Goal: Communication & Community: Participate in discussion

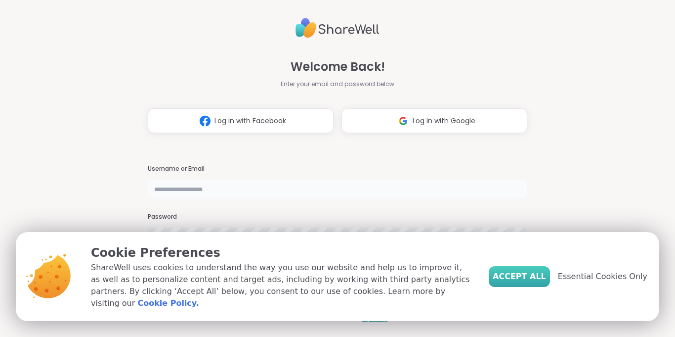
type input "**********"
click at [550, 279] on button "Accept All" at bounding box center [519, 276] width 61 height 21
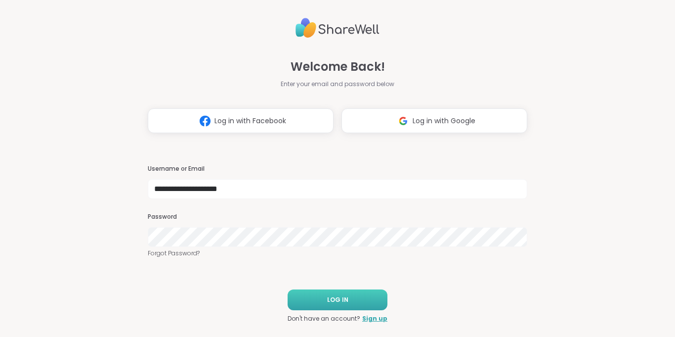
click at [355, 307] on button "LOG IN" at bounding box center [338, 299] width 100 height 21
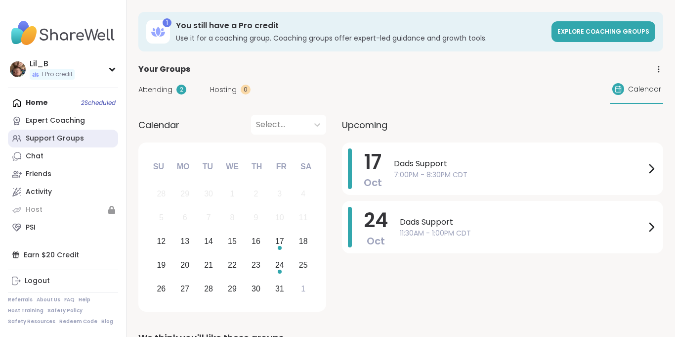
click at [51, 141] on div "Support Groups" at bounding box center [55, 138] width 58 height 10
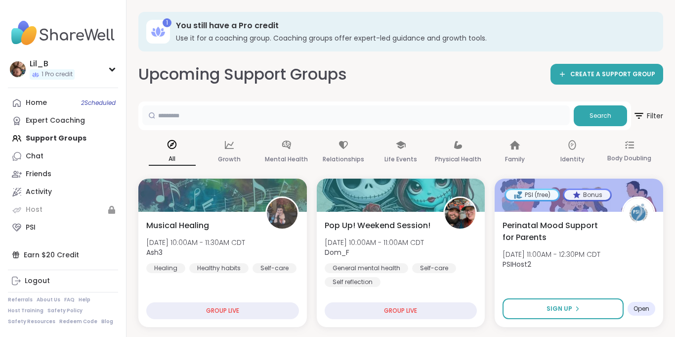
click at [182, 118] on input "text" at bounding box center [355, 115] width 427 height 20
type input "****"
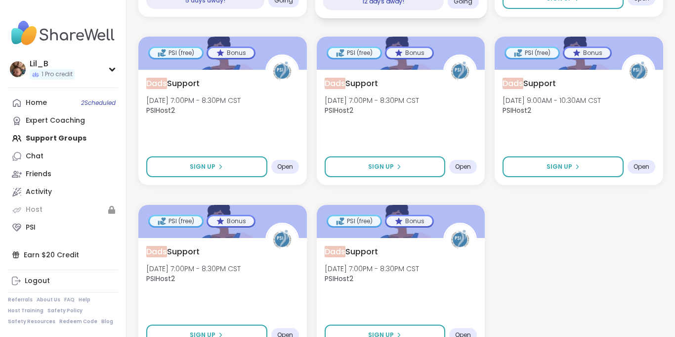
scroll to position [312, 0]
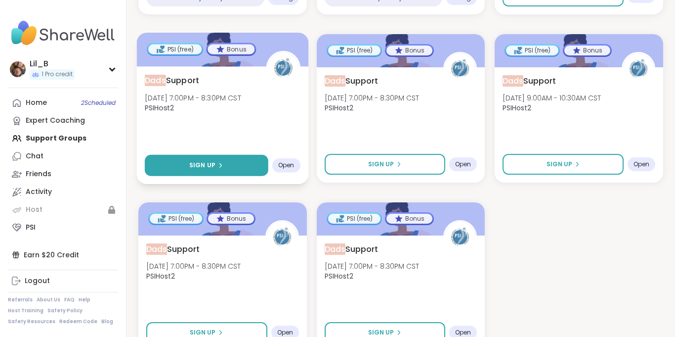
click at [226, 163] on button "Sign Up" at bounding box center [207, 165] width 124 height 21
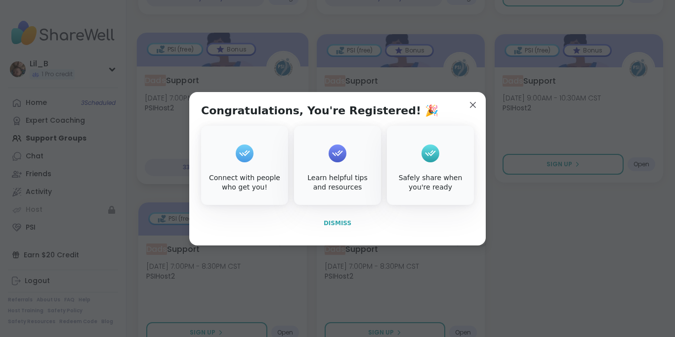
click at [333, 217] on button "Dismiss" at bounding box center [337, 223] width 273 height 21
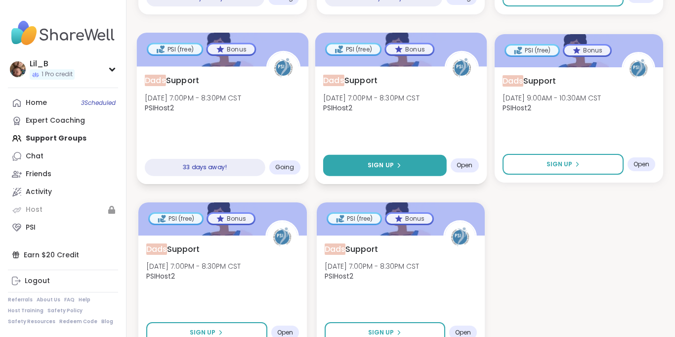
click at [416, 174] on button "Sign Up" at bounding box center [385, 165] width 124 height 21
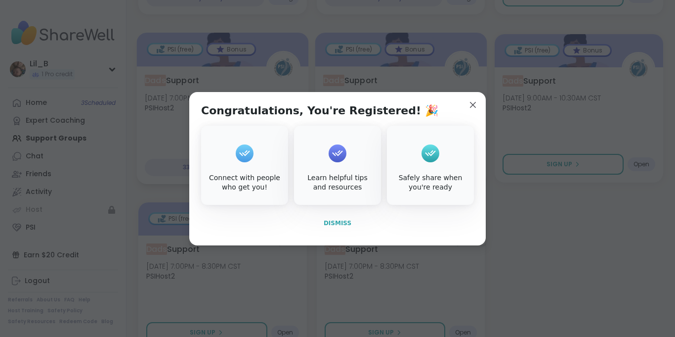
click at [339, 220] on span "Dismiss" at bounding box center [338, 222] width 28 height 7
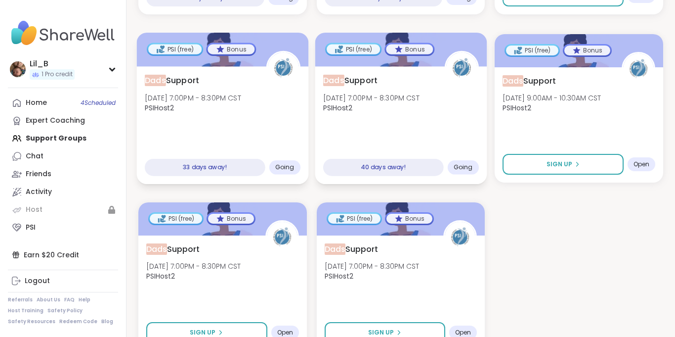
scroll to position [336, 0]
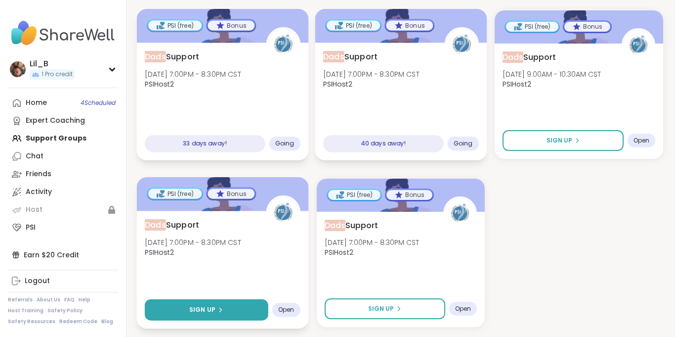
click at [206, 307] on span "Sign Up" at bounding box center [202, 309] width 26 height 9
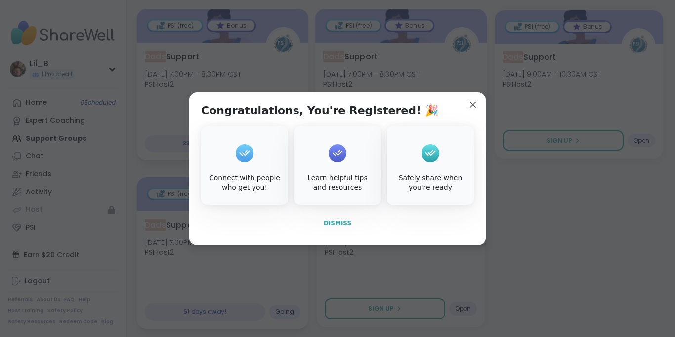
click at [337, 227] on button "Dismiss" at bounding box center [337, 223] width 273 height 21
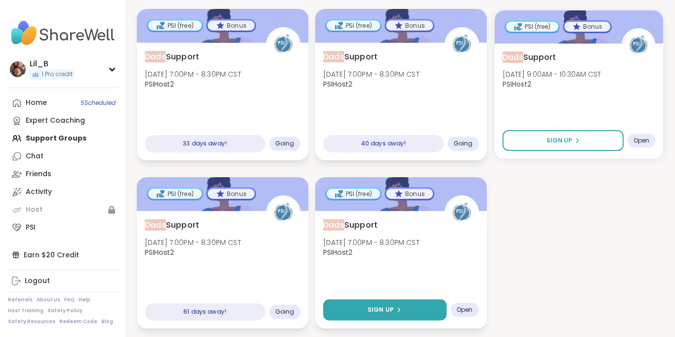
click at [356, 306] on button "Sign Up" at bounding box center [385, 309] width 124 height 21
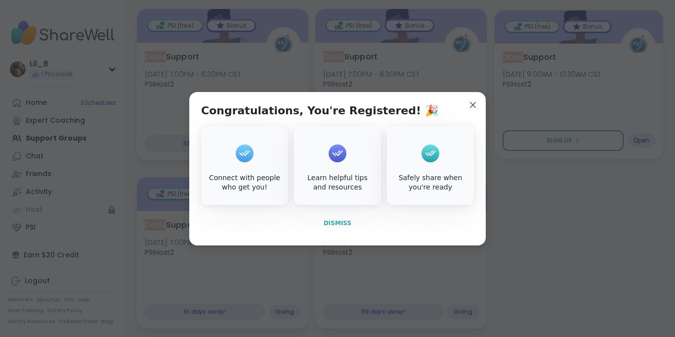
click at [333, 219] on span "Dismiss" at bounding box center [338, 222] width 28 height 7
